Goal: Check status

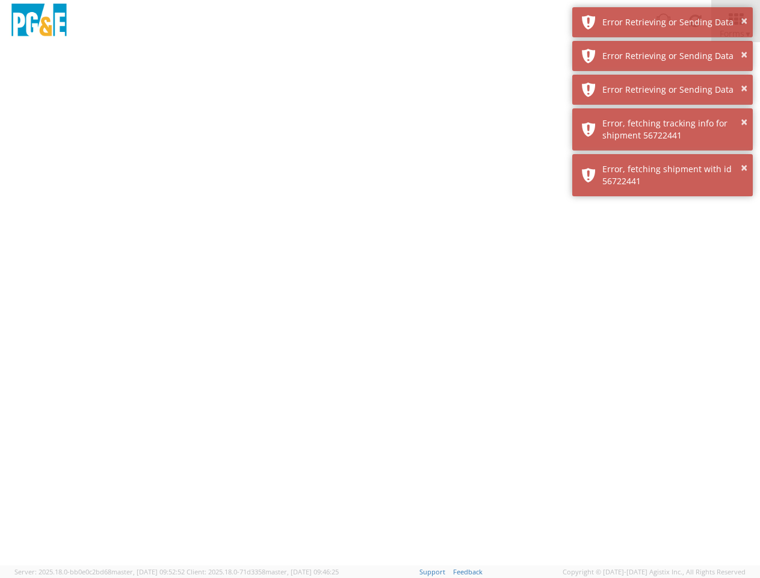
click at [380, 310] on div at bounding box center [380, 303] width 760 height 523
click at [39, 21] on img at bounding box center [39, 22] width 60 height 36
click at [663, 22] on div "Error Retrieving or Sending Data" at bounding box center [672, 22] width 141 height 12
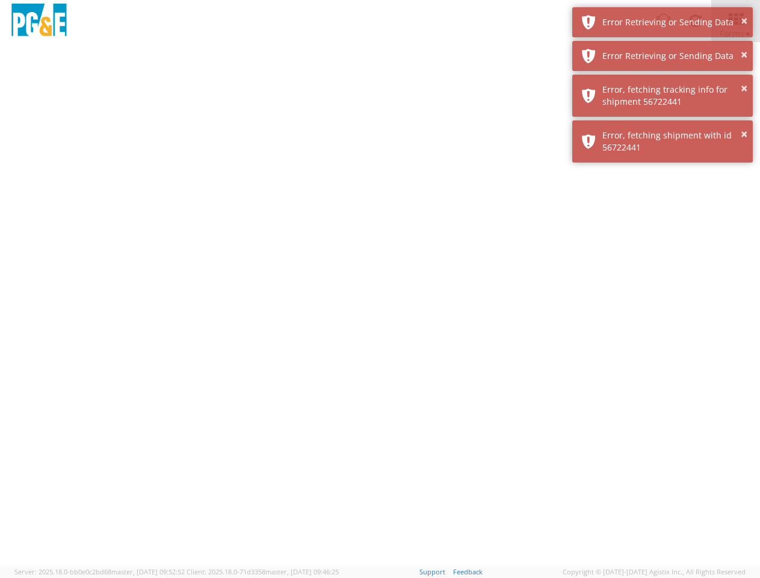
click at [663, 56] on div "Error Retrieving or Sending Data" at bounding box center [672, 56] width 141 height 12
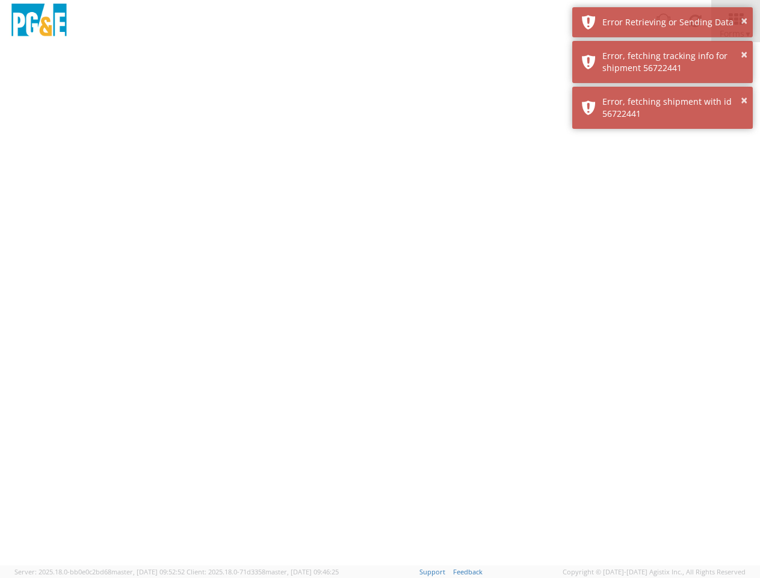
click at [663, 90] on div "× Error, fetching shipment with id 56722441" at bounding box center [662, 108] width 181 height 42
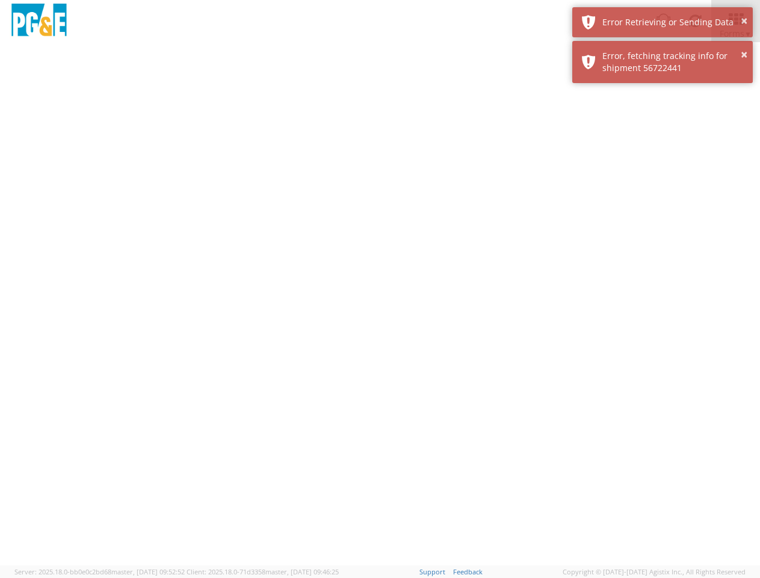
click at [663, 129] on div at bounding box center [380, 303] width 760 height 523
click at [663, 175] on div at bounding box center [380, 303] width 760 height 523
